Goal: Find specific page/section: Find specific page/section

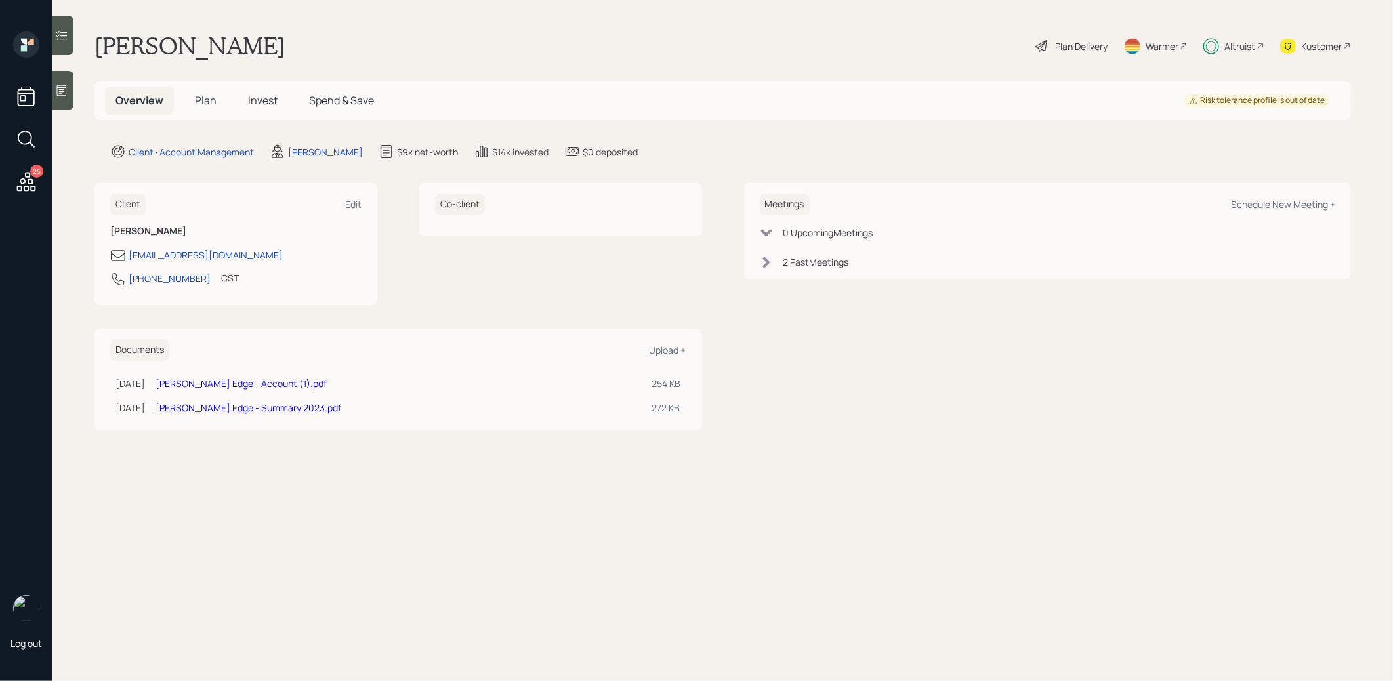
click at [198, 97] on span "Plan" at bounding box center [206, 100] width 22 height 14
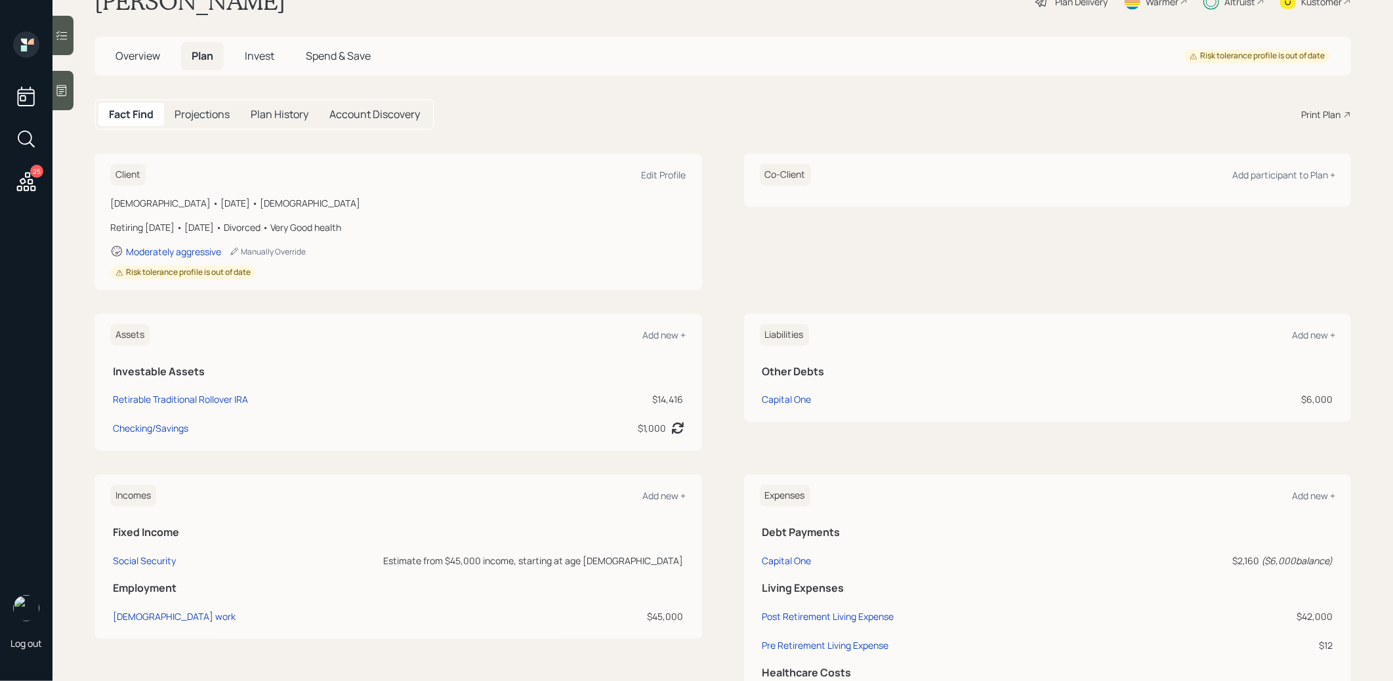
scroll to position [47, 0]
